Goal: Transaction & Acquisition: Purchase product/service

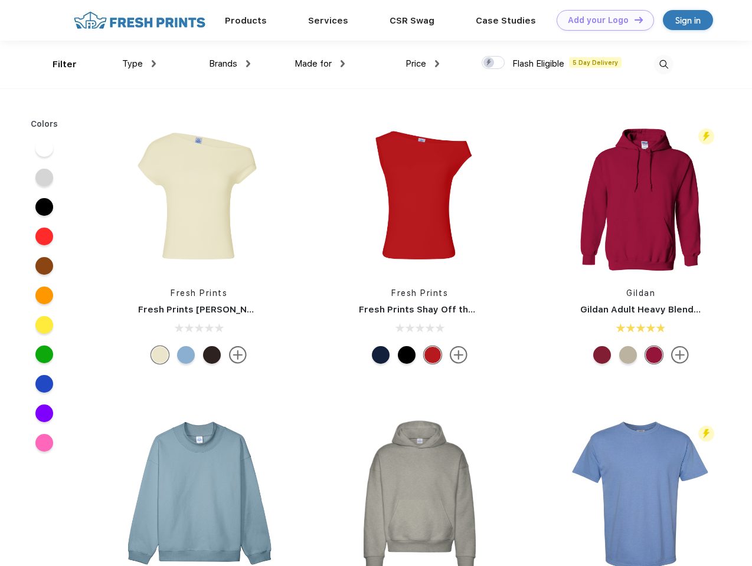
click at [601, 20] on link "Add your Logo Design Tool" at bounding box center [604, 20] width 97 height 21
click at [0, 0] on div "Design Tool" at bounding box center [0, 0] width 0 height 0
click at [633, 19] on link "Add your Logo Design Tool" at bounding box center [604, 20] width 97 height 21
click at [57, 64] on div "Filter" at bounding box center [65, 65] width 24 height 14
click at [139, 64] on span "Type" at bounding box center [132, 63] width 21 height 11
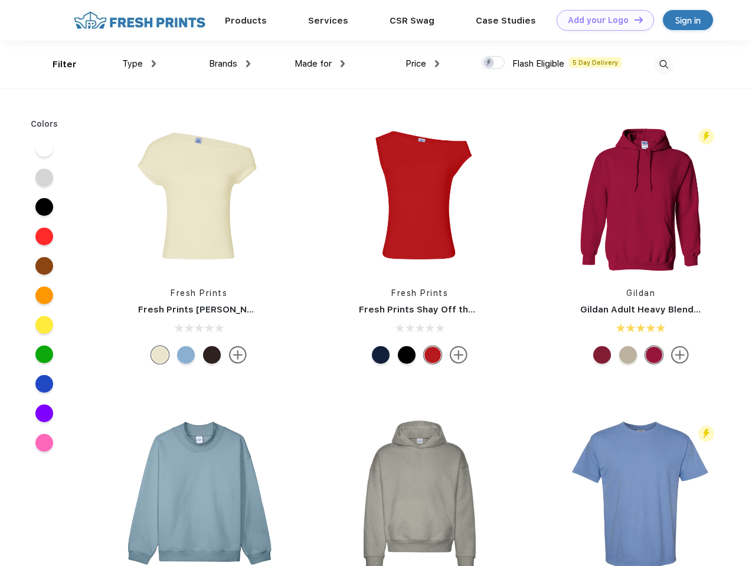
click at [230, 64] on span "Brands" at bounding box center [223, 63] width 28 height 11
click at [320, 64] on span "Made for" at bounding box center [312, 63] width 37 height 11
click at [422, 64] on span "Price" at bounding box center [415, 63] width 21 height 11
click at [493, 63] on div at bounding box center [492, 62] width 23 height 13
click at [489, 63] on input "checkbox" at bounding box center [485, 59] width 8 height 8
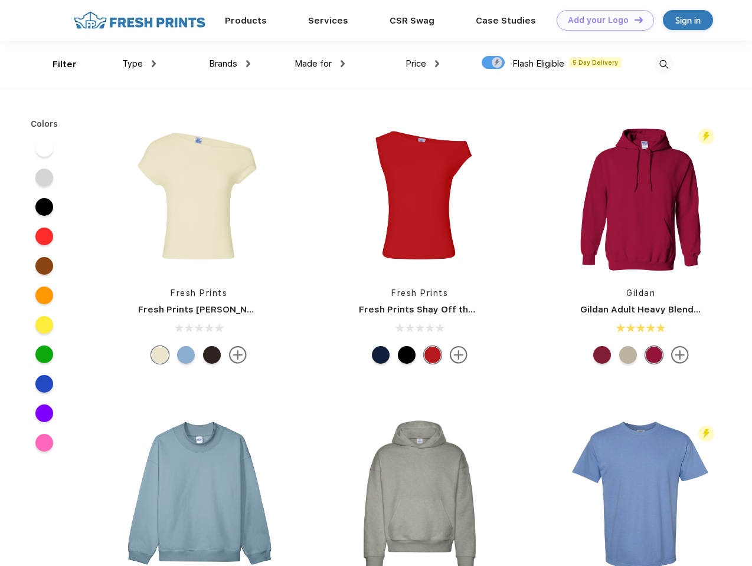
click at [663, 64] on img at bounding box center [663, 64] width 19 height 19
